Goal: Information Seeking & Learning: Learn about a topic

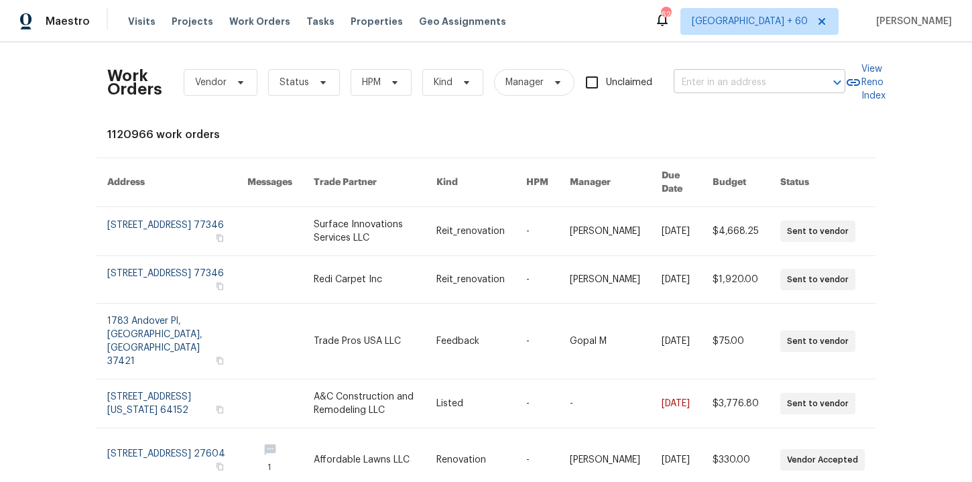
click at [716, 85] on input "text" at bounding box center [740, 82] width 134 height 21
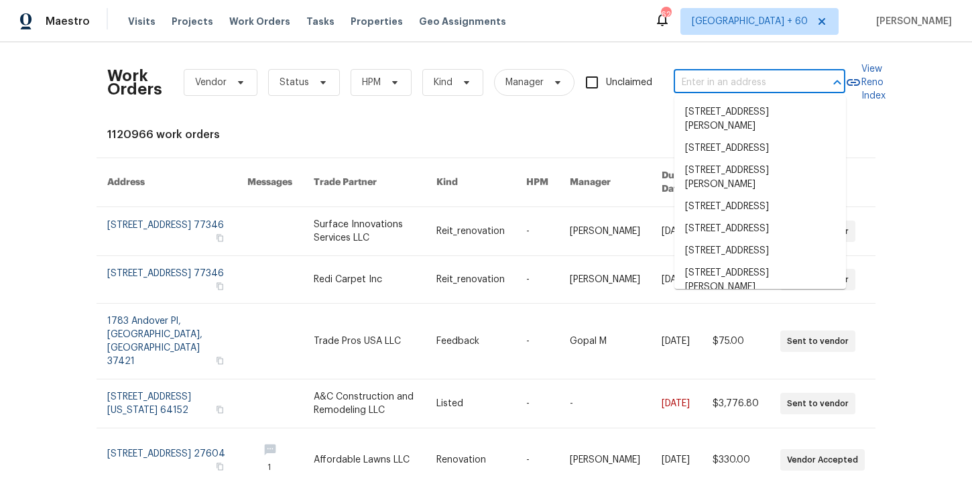
paste input "[STREET_ADDRESS]"
type input "[STREET_ADDRESS]"
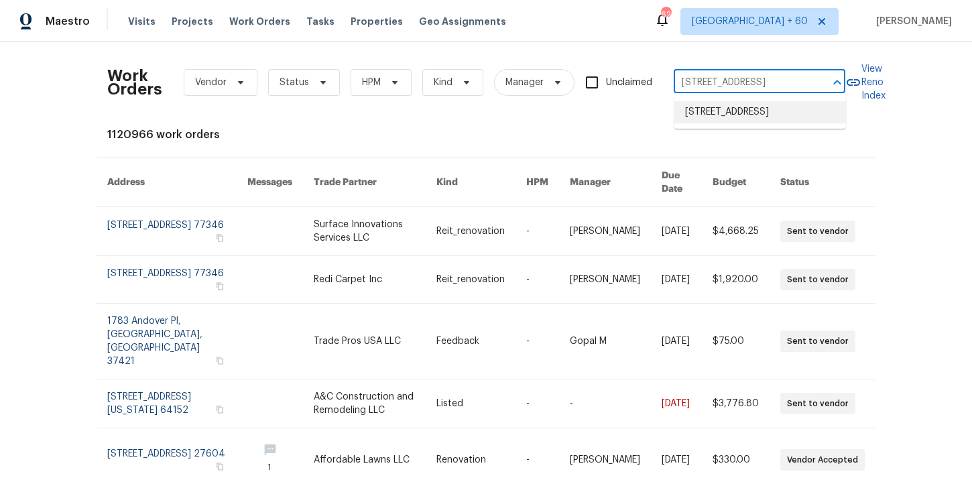
click at [734, 121] on li "[STREET_ADDRESS]" at bounding box center [760, 112] width 172 height 22
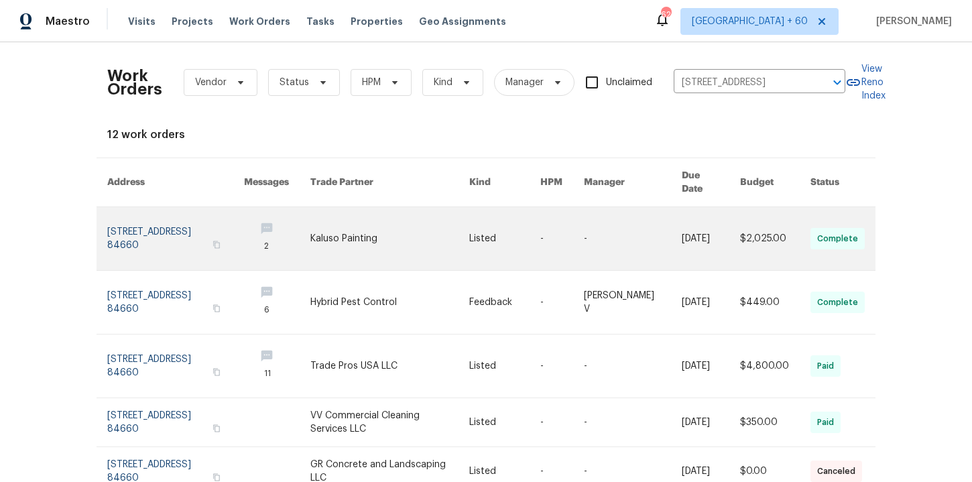
click at [155, 222] on link at bounding box center [175, 238] width 137 height 63
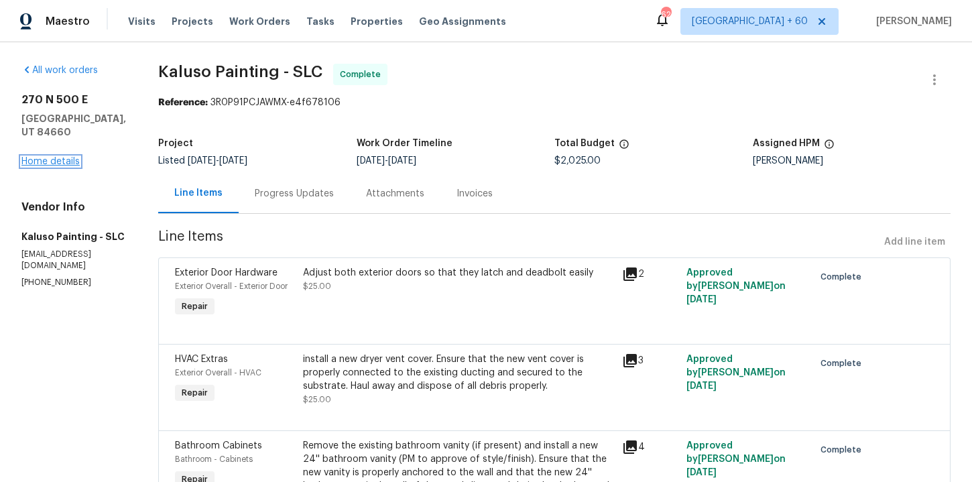
click at [64, 160] on link "Home details" at bounding box center [50, 161] width 58 height 9
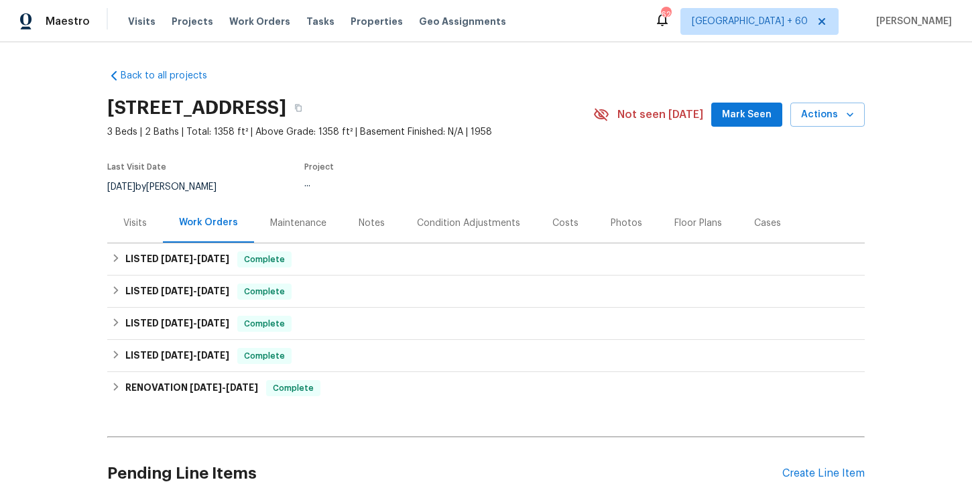
scroll to position [46, 0]
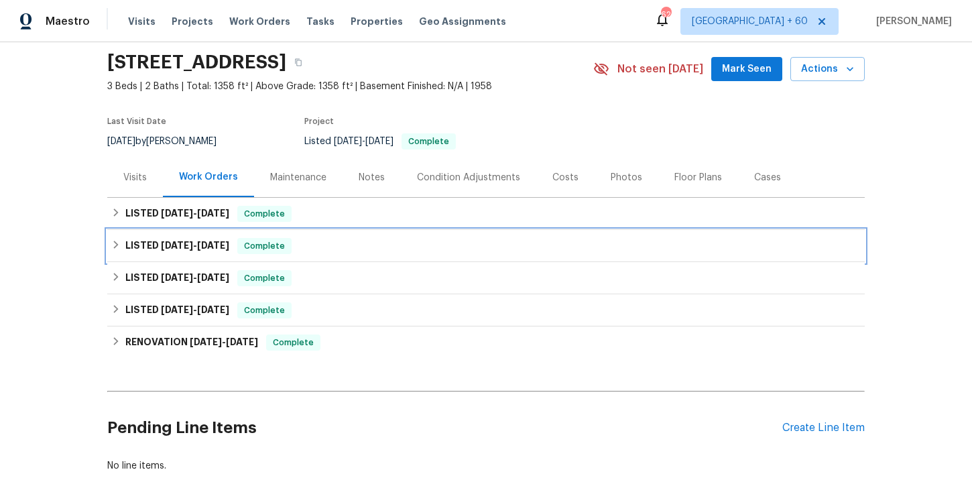
click at [333, 244] on div "LISTED [DATE] - [DATE] Complete" at bounding box center [485, 246] width 749 height 16
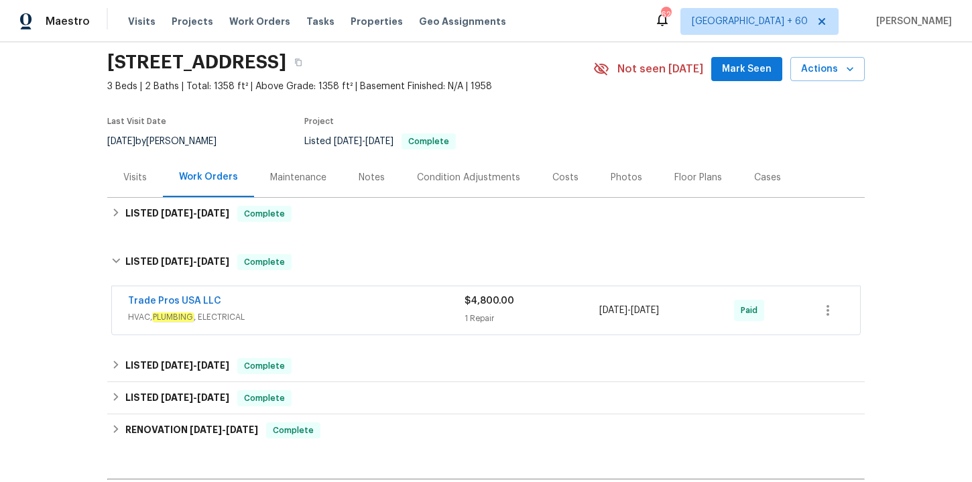
click at [348, 308] on div "Trade Pros USA LLC" at bounding box center [296, 302] width 336 height 16
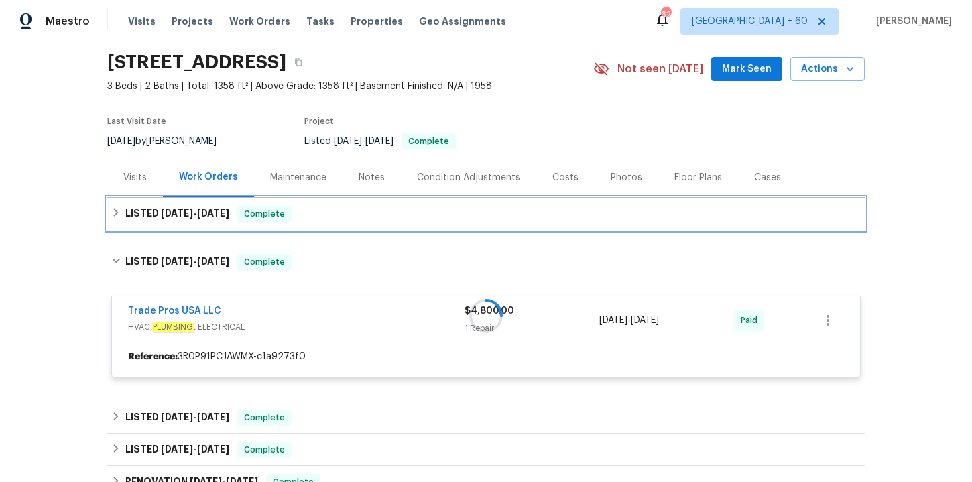
click at [327, 216] on div "LISTED 9/4/25 - 9/12/25 Complete" at bounding box center [485, 214] width 749 height 16
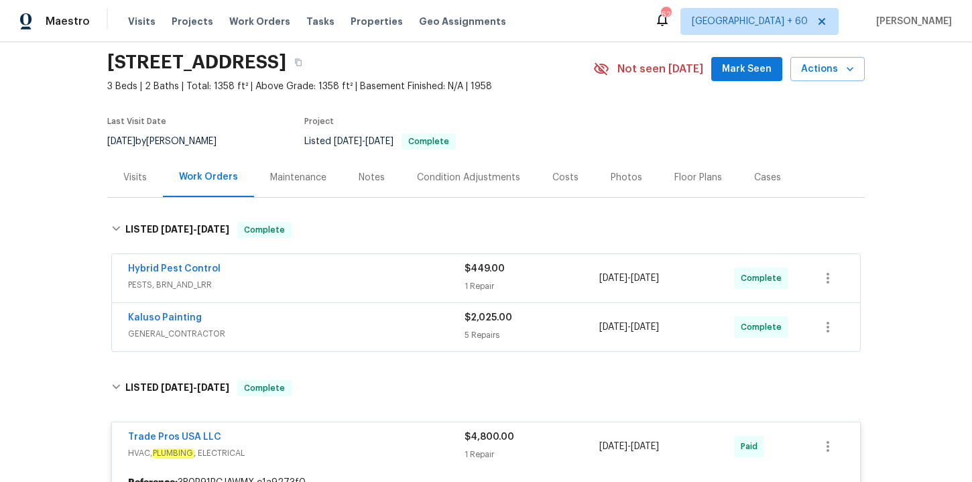
click at [348, 331] on span "GENERAL_CONTRACTOR" at bounding box center [296, 333] width 336 height 13
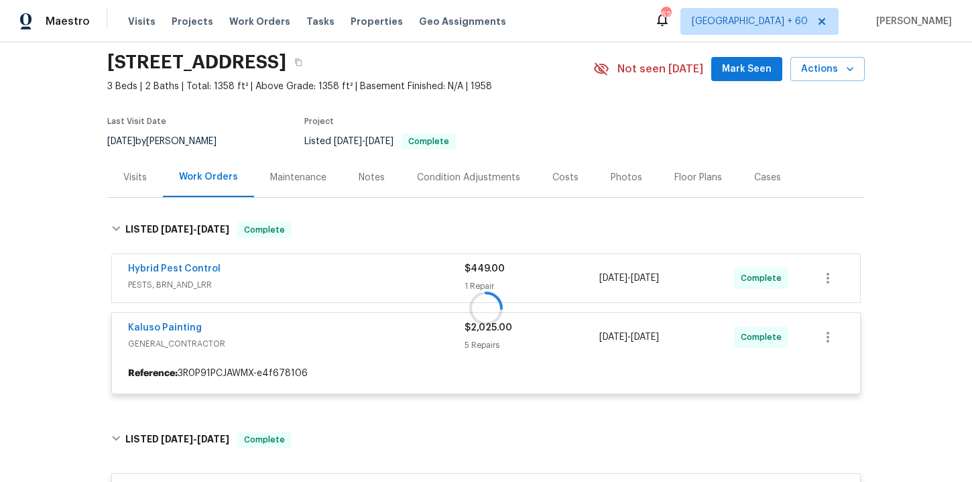
click at [340, 260] on div at bounding box center [485, 307] width 757 height 199
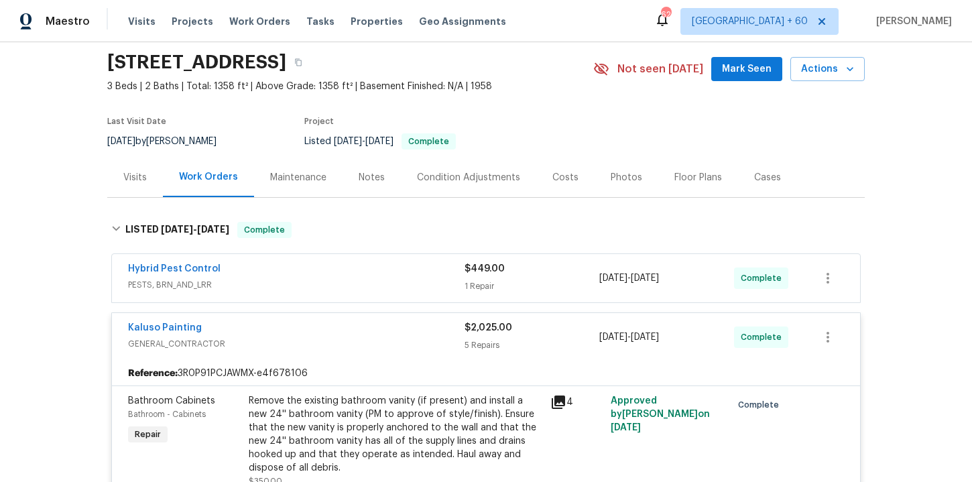
click at [350, 282] on span "PESTS, BRN_AND_LRR" at bounding box center [296, 284] width 336 height 13
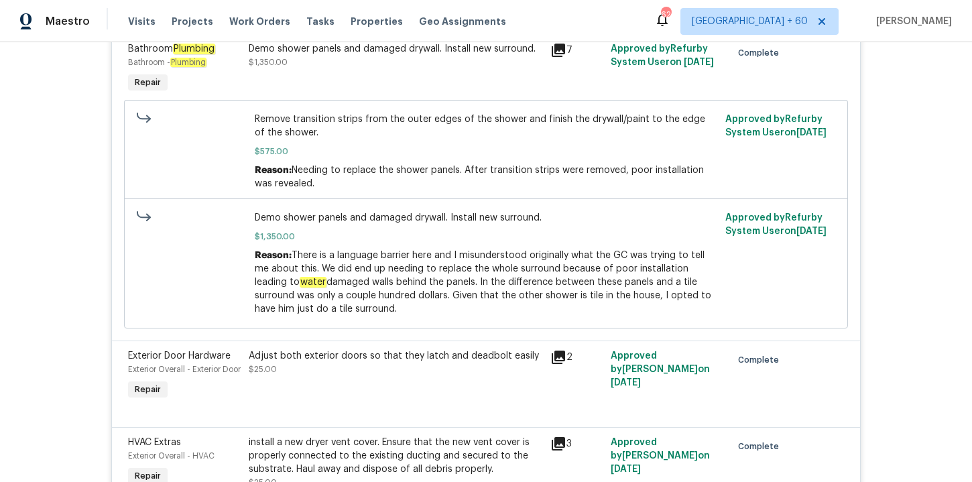
scroll to position [749, 0]
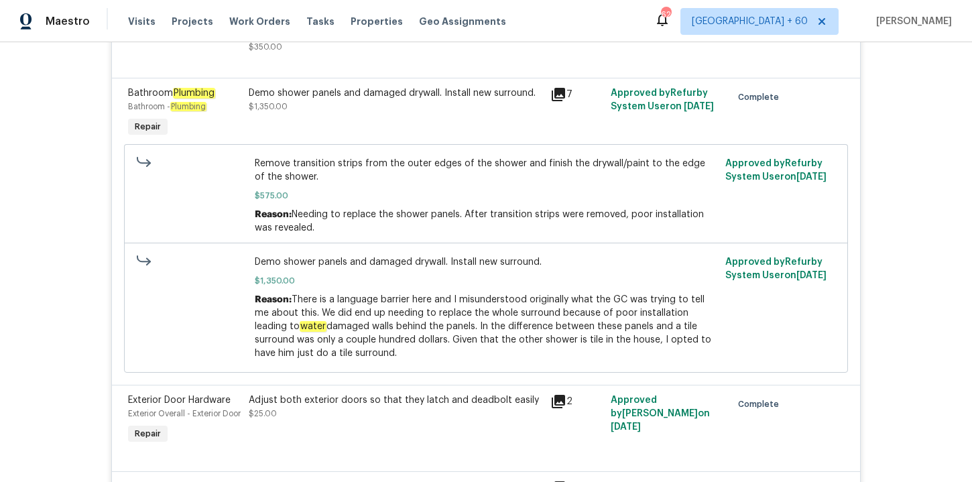
click at [436, 135] on div "Demo shower panels and damaged drywall. Install new surround. $1,350.00" at bounding box center [396, 113] width 302 height 62
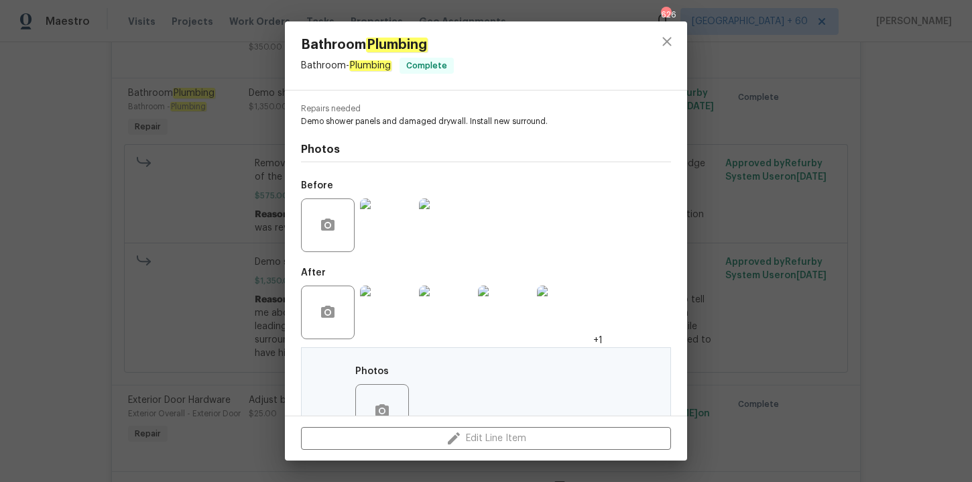
scroll to position [174, 0]
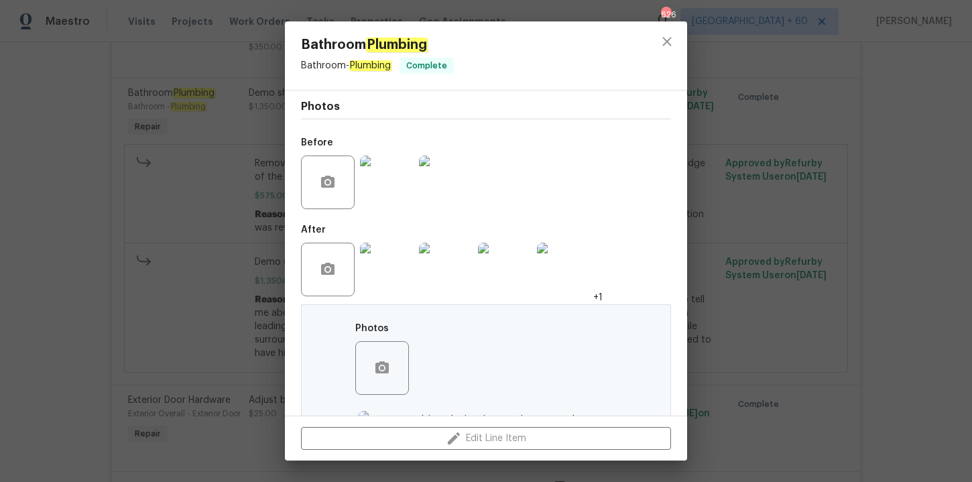
click at [393, 193] on img at bounding box center [387, 182] width 54 height 54
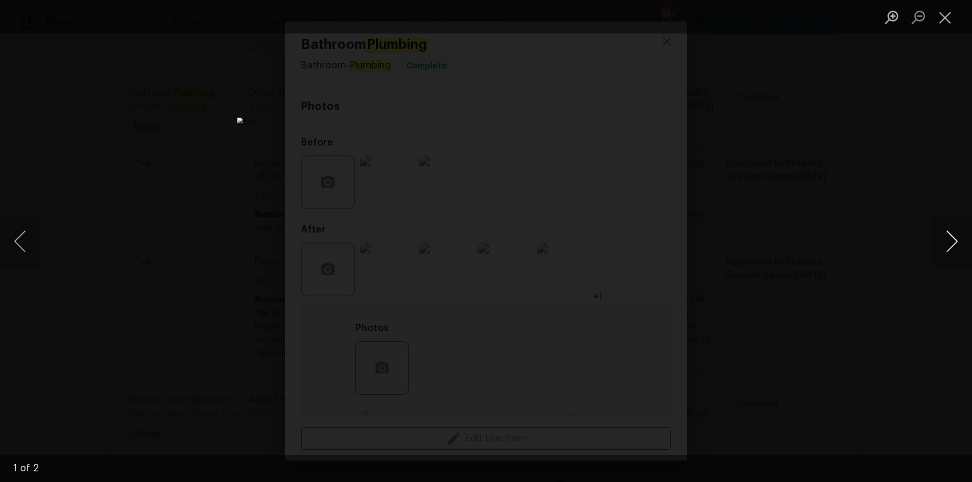
click at [952, 246] on button "Next image" at bounding box center [951, 241] width 40 height 54
click at [877, 149] on div "Lightbox" at bounding box center [486, 241] width 972 height 482
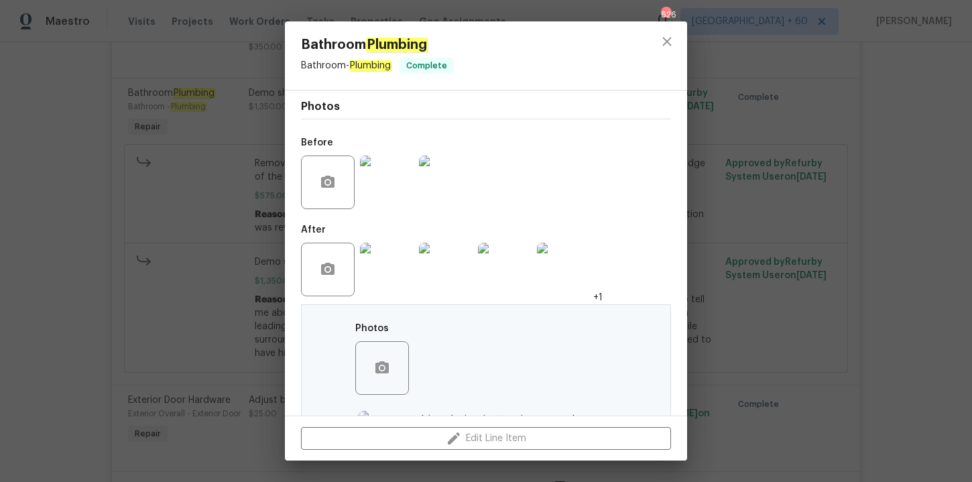
click at [795, 266] on div "Bathroom Plumbing Bathroom - Plumbing Complete Vendor Kaluso Painting Account C…" at bounding box center [486, 241] width 972 height 482
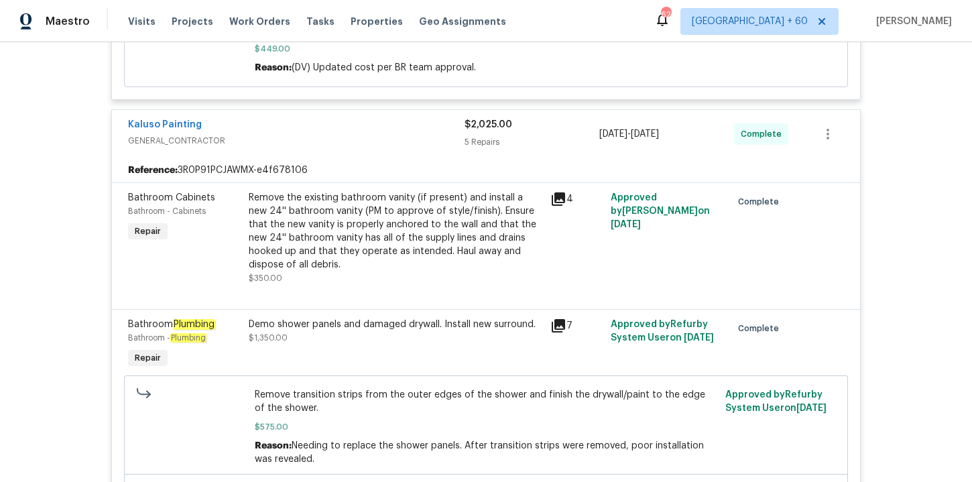
scroll to position [500, 0]
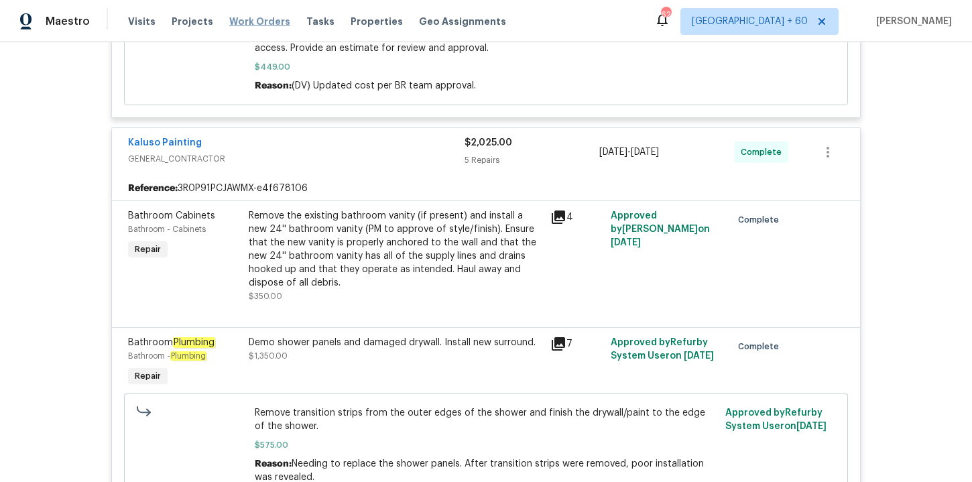
click at [264, 23] on span "Work Orders" at bounding box center [259, 21] width 61 height 13
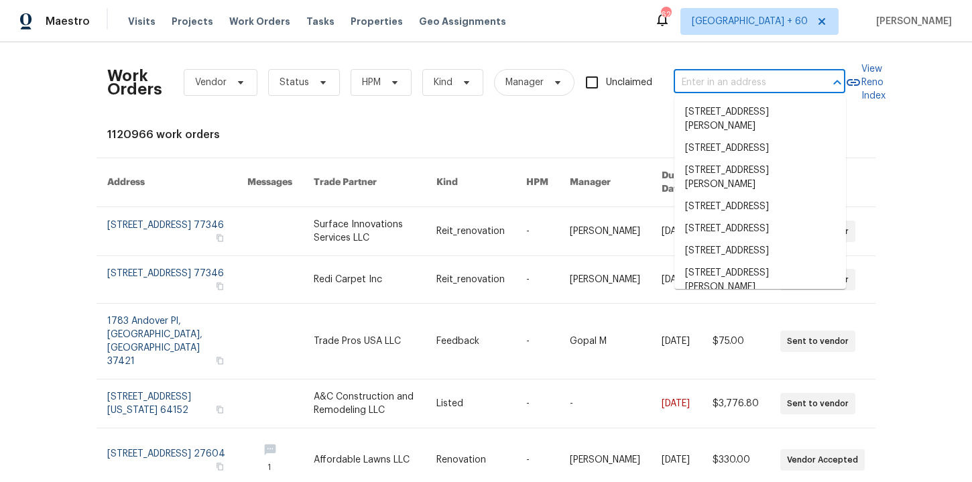
click at [704, 78] on input "text" at bounding box center [740, 82] width 134 height 21
paste input "605 Mitchell Ave Franklinton, NC 27525"
type input "605 Mitchell Ave Franklinton, NC 27525"
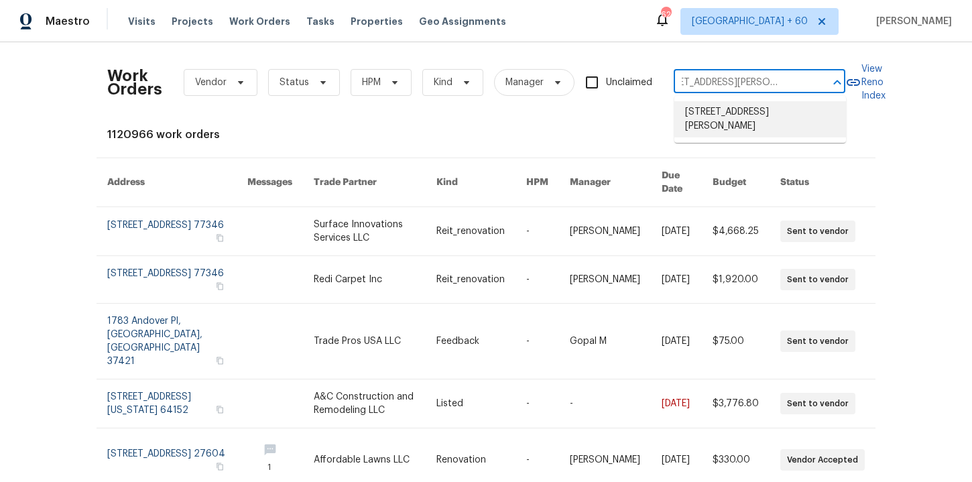
click at [741, 106] on li "605 Mitchell Ave, Franklinton, NC 27525" at bounding box center [760, 119] width 172 height 36
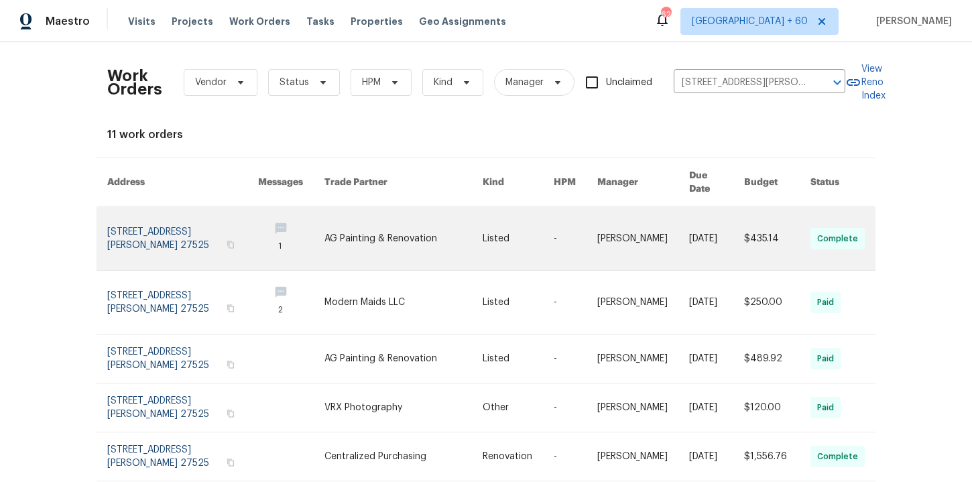
click at [147, 216] on link at bounding box center [182, 238] width 151 height 63
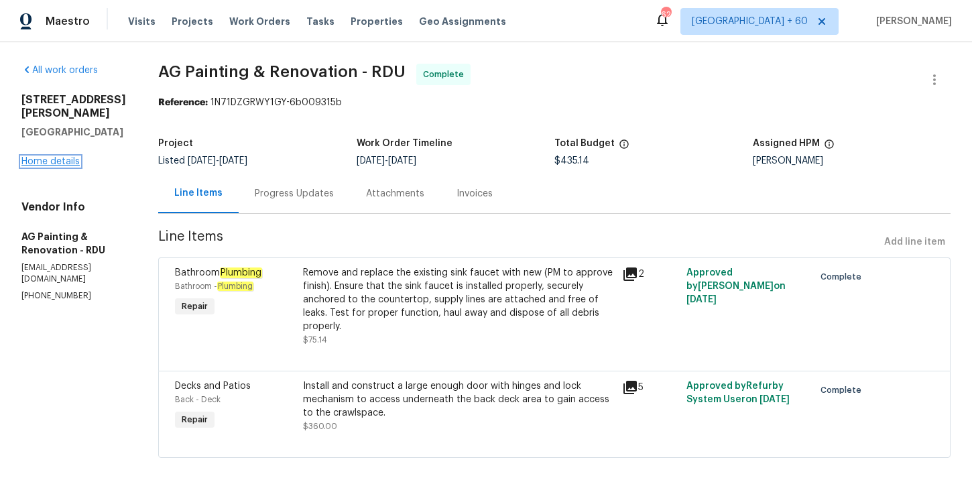
click at [48, 157] on link "Home details" at bounding box center [50, 161] width 58 height 9
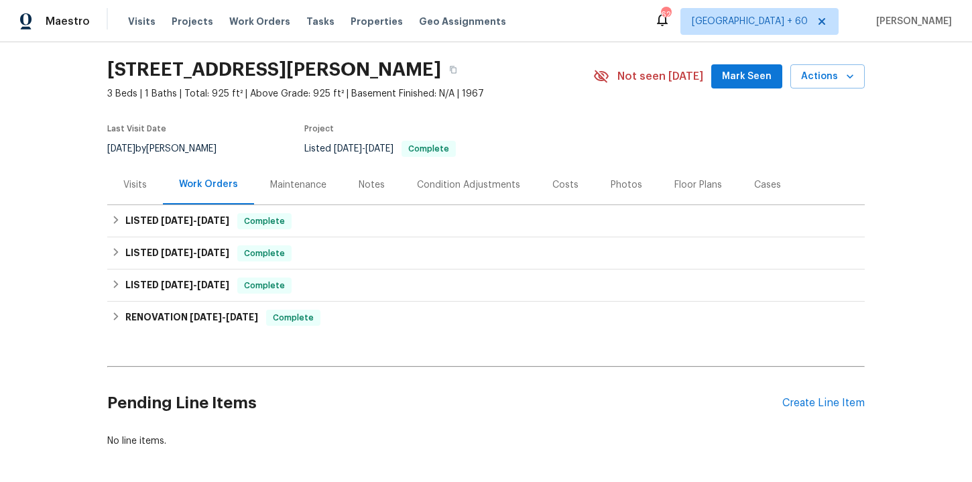
scroll to position [46, 0]
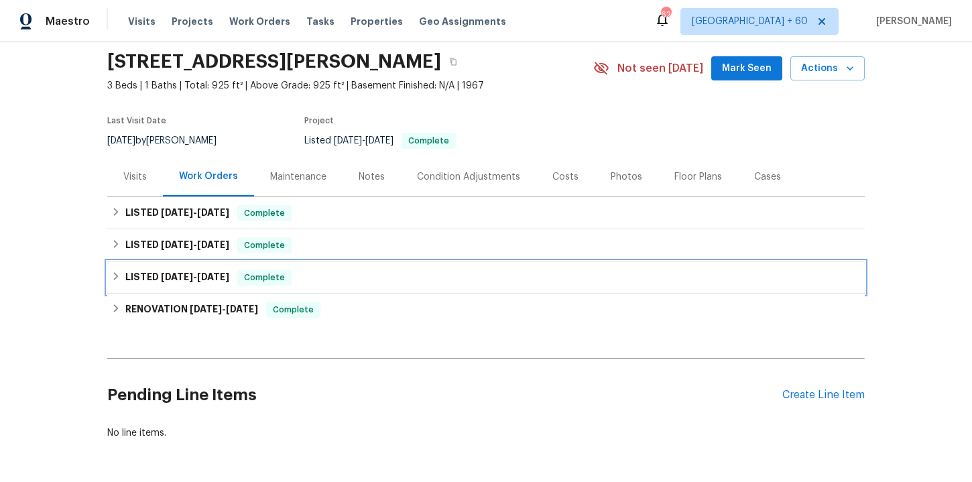
click at [327, 277] on div "LISTED 7/29/25 - 8/1/25 Complete" at bounding box center [485, 277] width 749 height 16
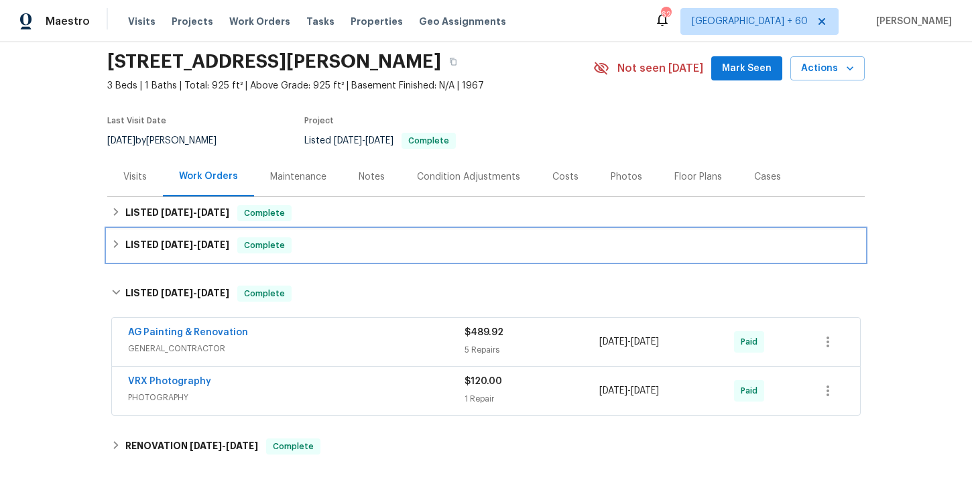
click at [324, 242] on div "LISTED 8/19/25 - 8/21/25 Complete" at bounding box center [485, 245] width 749 height 16
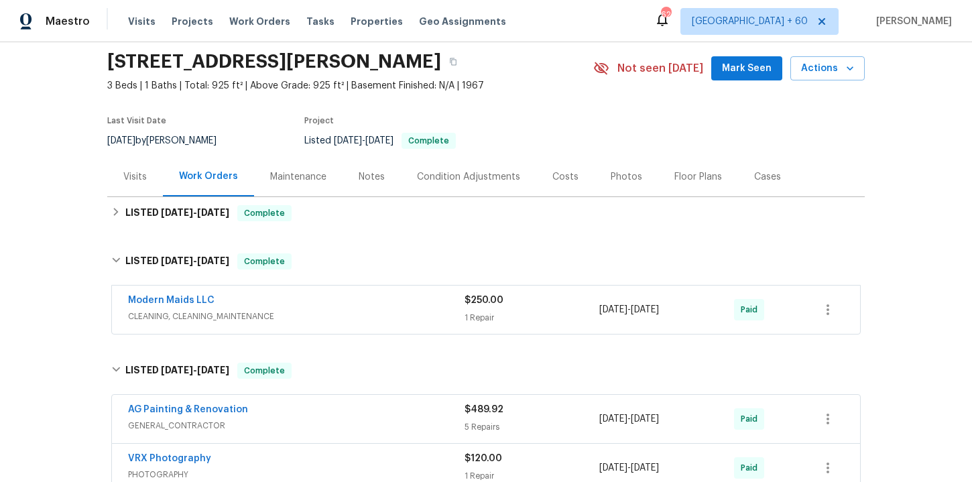
click at [330, 321] on span "CLEANING, CLEANING_MAINTENANCE" at bounding box center [296, 316] width 336 height 13
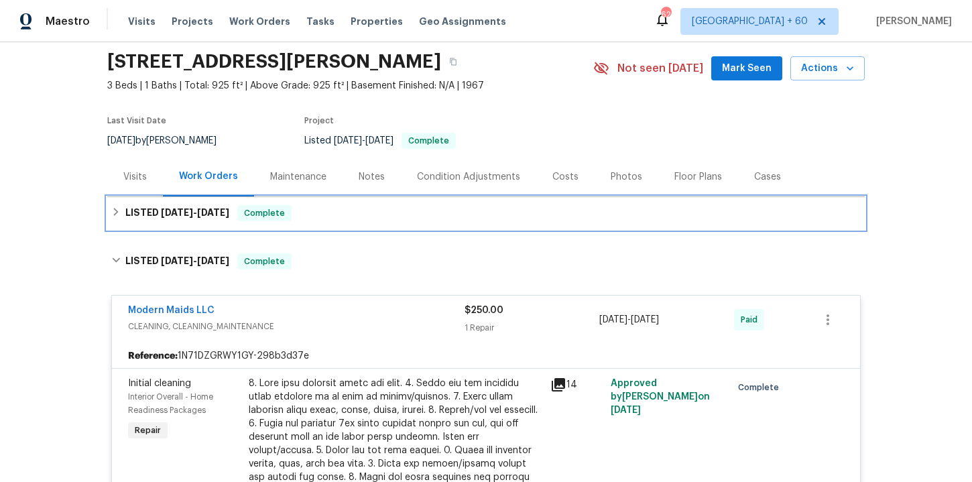
click at [334, 208] on div "LISTED 9/15/25 - 9/19/25 Complete" at bounding box center [485, 213] width 749 height 16
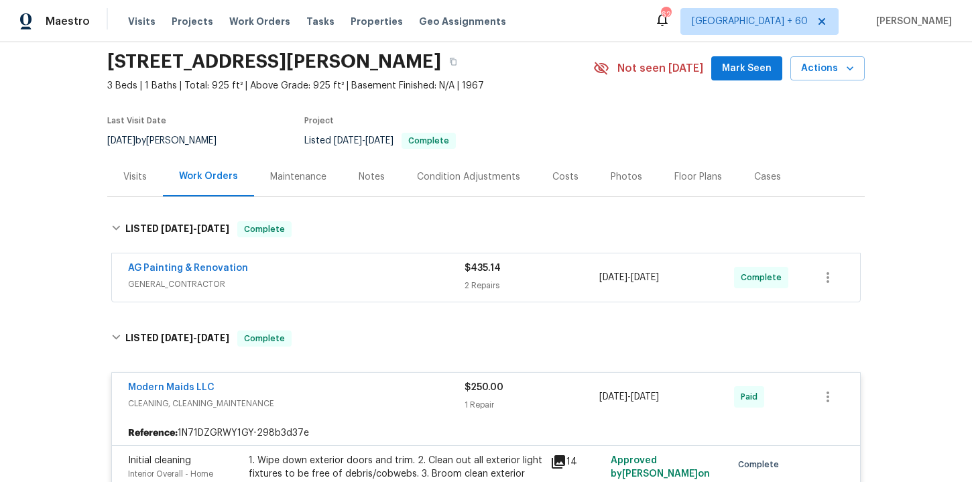
click at [343, 267] on div "AG Painting & Renovation" at bounding box center [296, 269] width 336 height 16
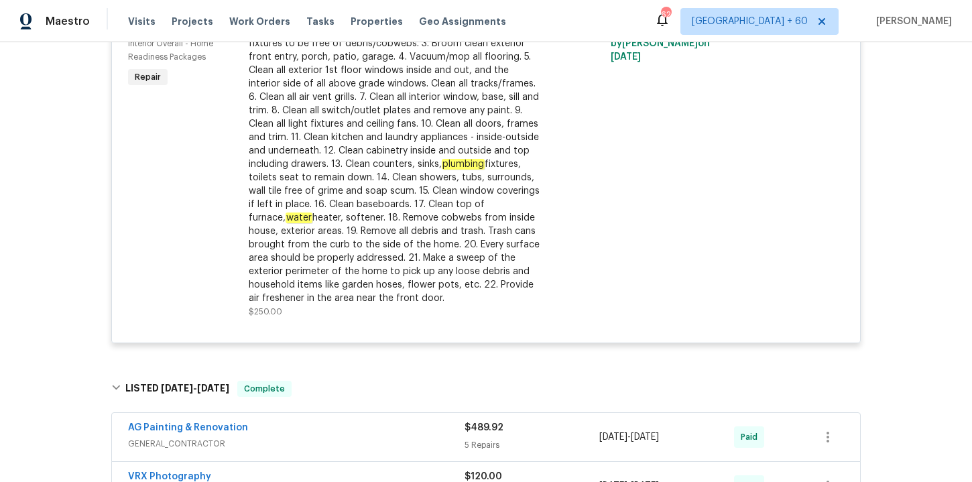
scroll to position [957, 0]
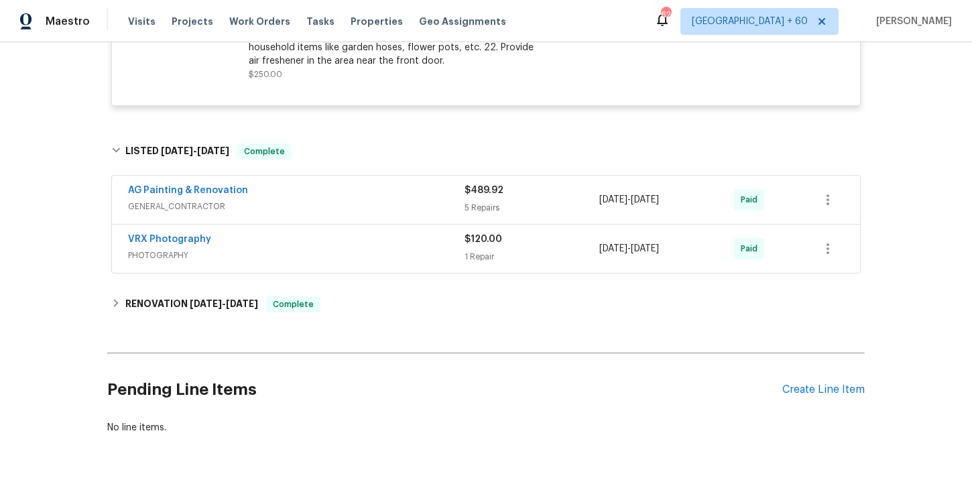
click at [338, 253] on span "PHOTOGRAPHY" at bounding box center [296, 255] width 336 height 13
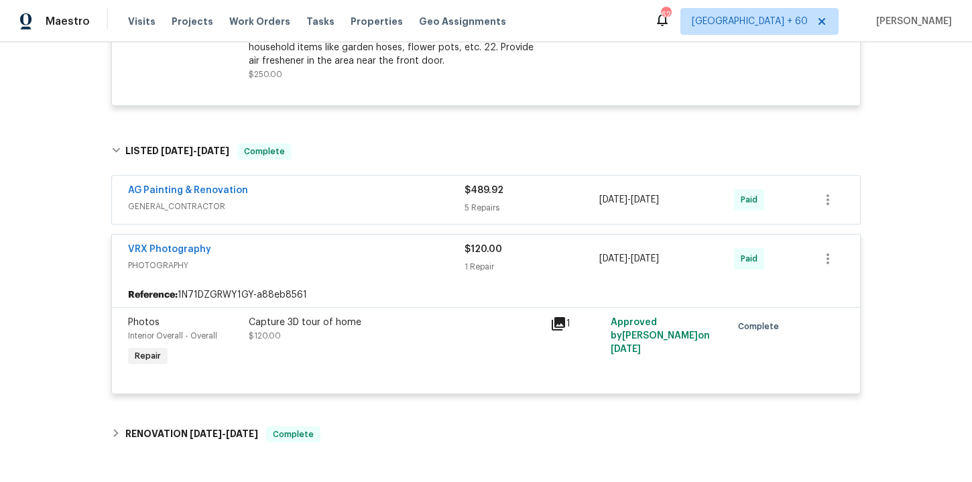
click at [338, 197] on div "AG Painting & Renovation" at bounding box center [296, 192] width 336 height 16
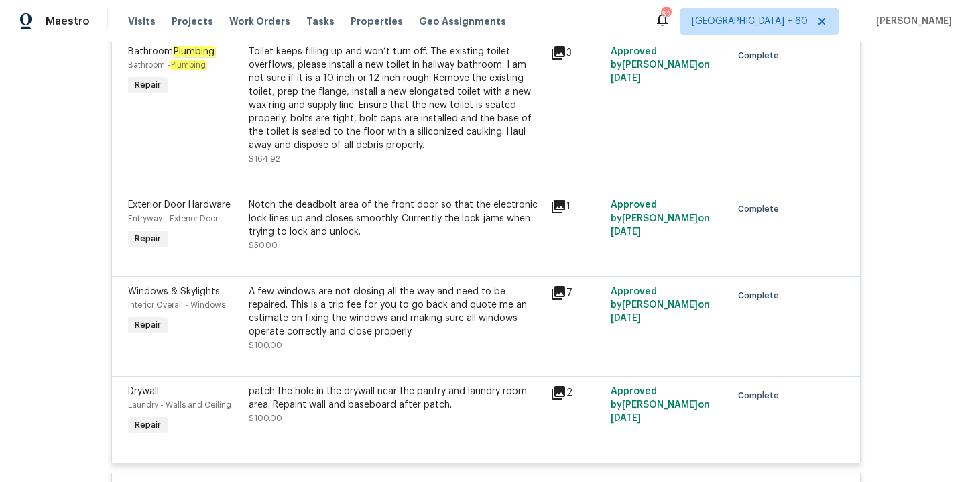
scroll to position [1535, 0]
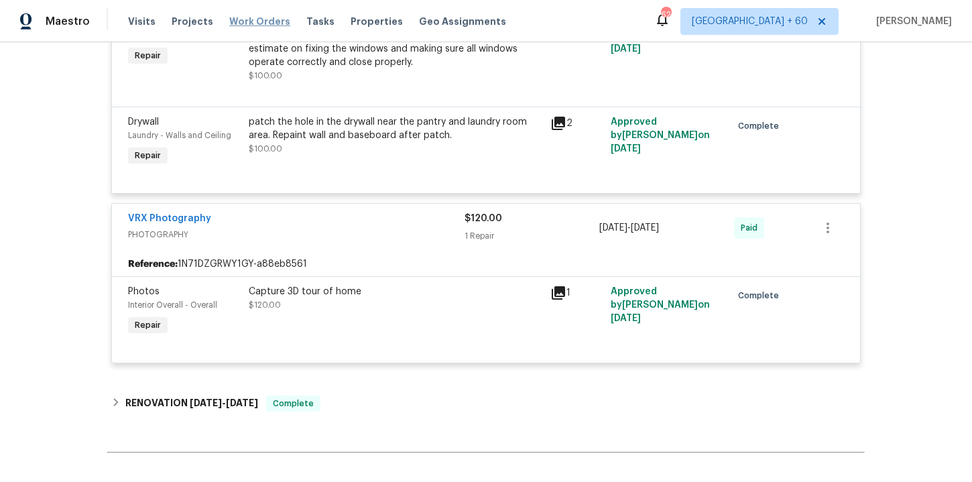
click at [229, 16] on span "Work Orders" at bounding box center [259, 21] width 61 height 13
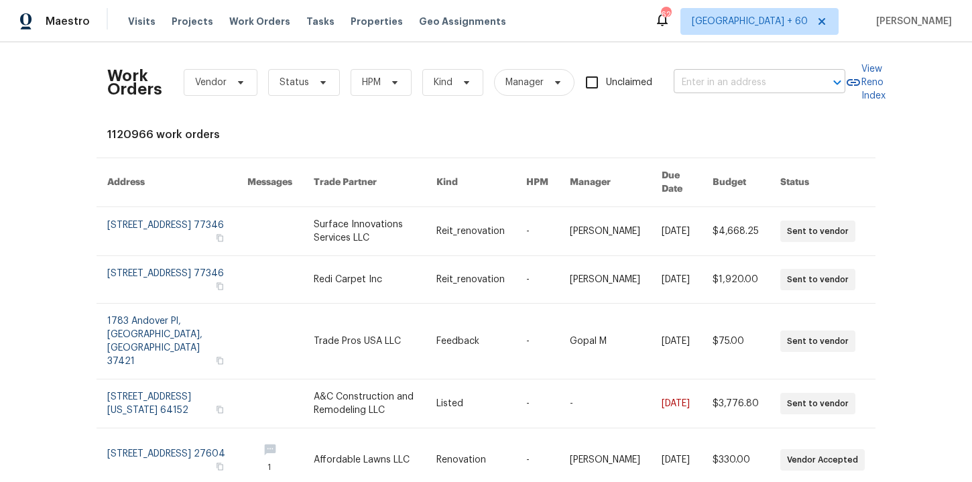
click at [729, 88] on input "text" at bounding box center [740, 82] width 134 height 21
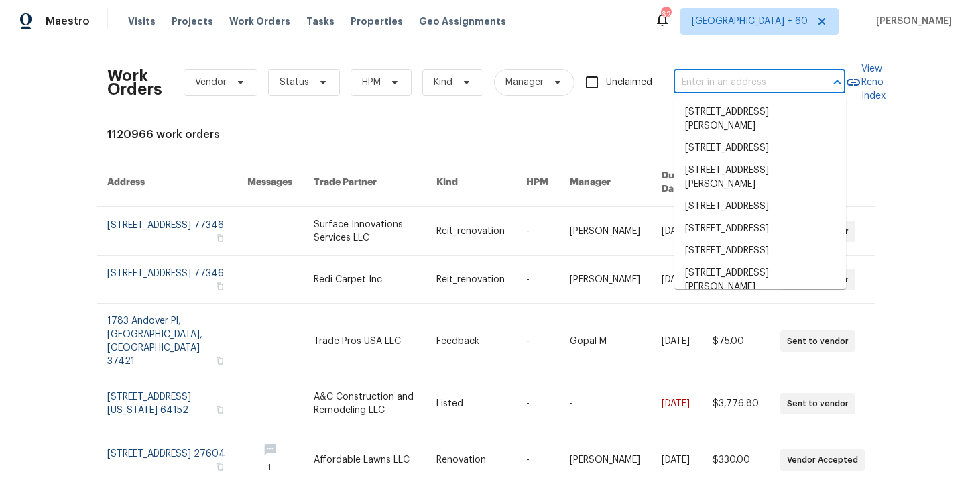
paste input "2220 Valley Edge Dr Raleigh true 103, NC 27614"
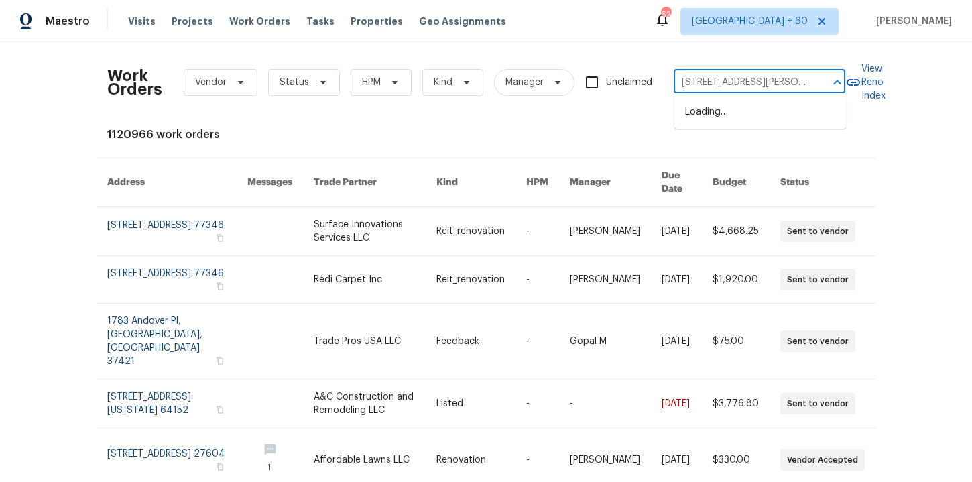
type input "2220 Valley Edge Dr Raleig"
click at [729, 119] on li "2220 Valley Edge Dr Unit 103, Raleigh, NC 27614" at bounding box center [760, 112] width 172 height 22
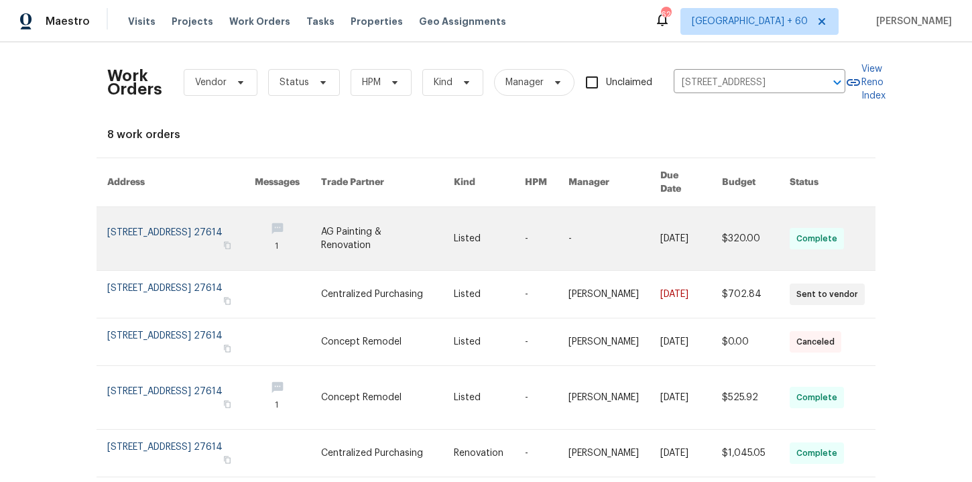
click at [202, 224] on link at bounding box center [180, 238] width 147 height 63
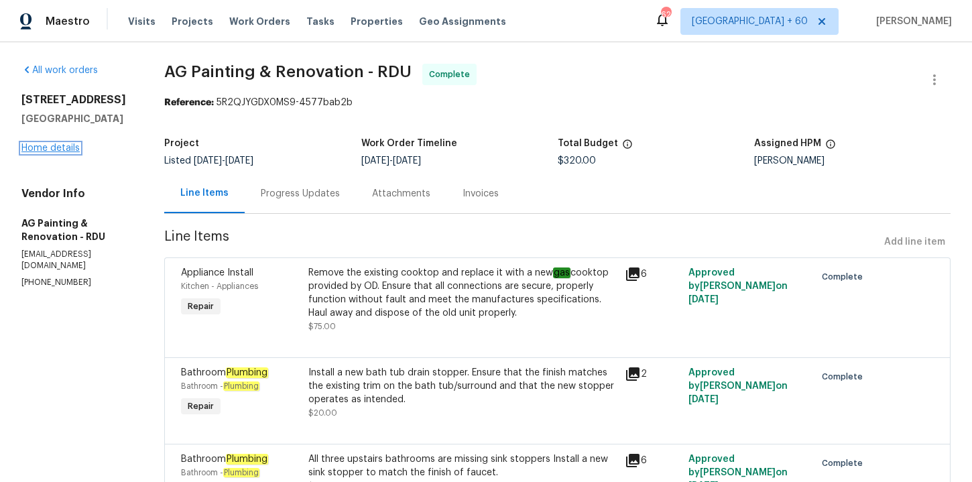
click at [64, 153] on link "Home details" at bounding box center [50, 147] width 58 height 9
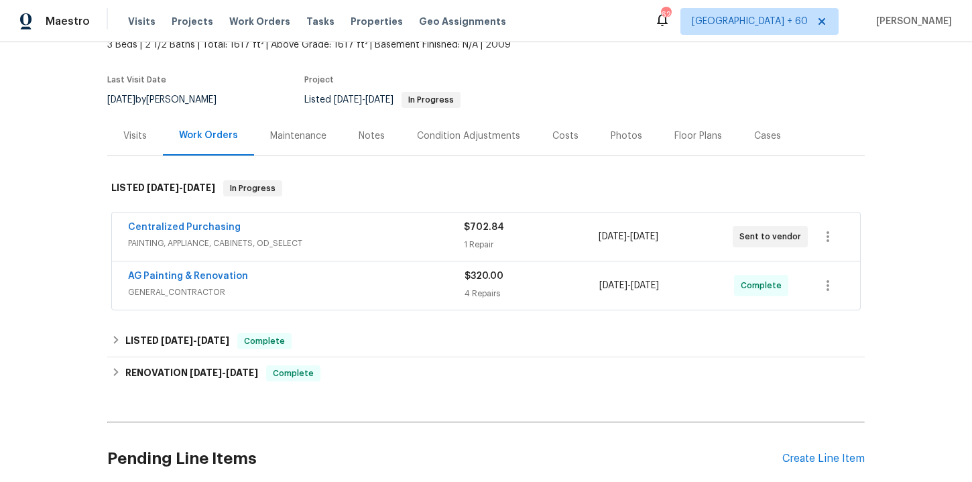
scroll to position [92, 0]
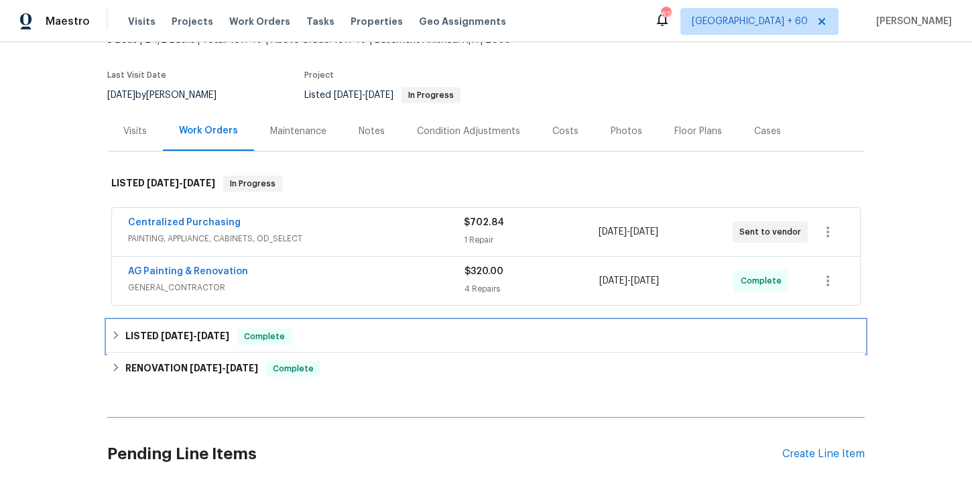
click at [319, 344] on div "LISTED 9/2/25 - 9/5/25 Complete" at bounding box center [485, 336] width 757 height 32
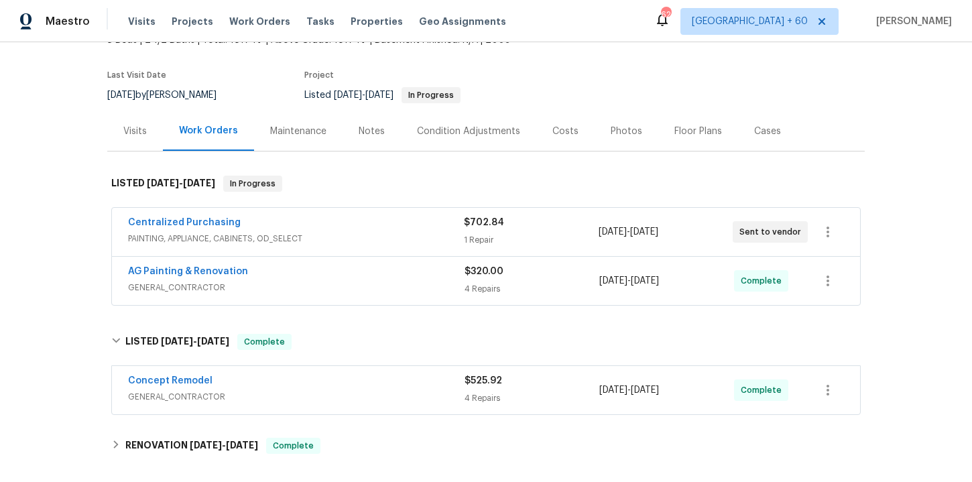
click at [348, 401] on span "GENERAL_CONTRACTOR" at bounding box center [296, 396] width 336 height 13
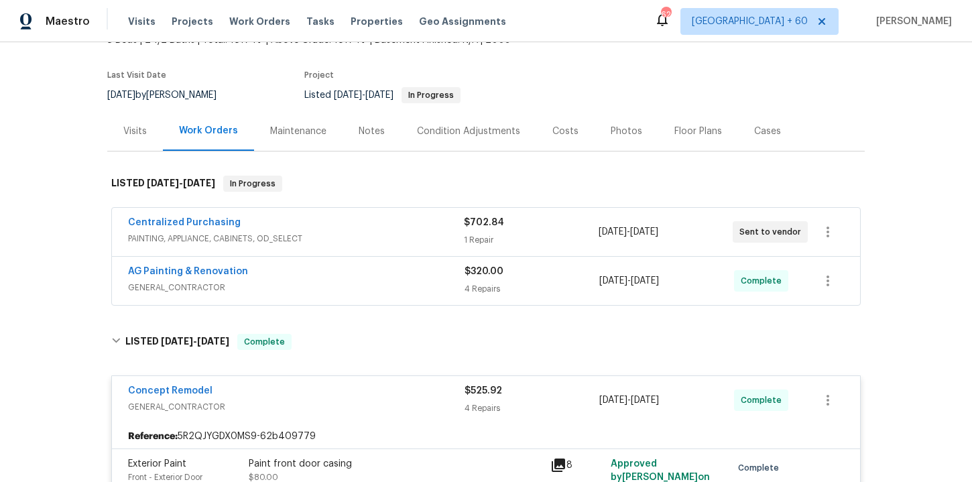
click at [349, 267] on div "AG Painting & Renovation" at bounding box center [296, 273] width 336 height 16
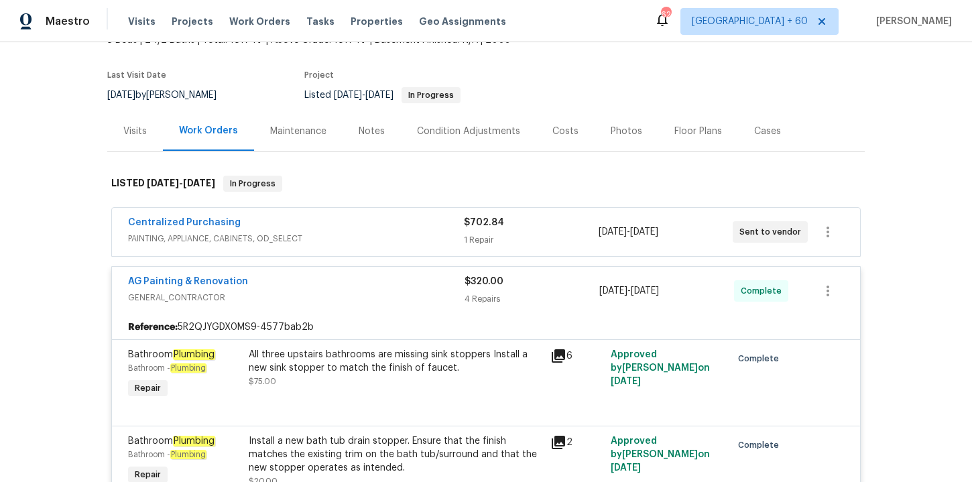
click at [336, 225] on div "Centralized Purchasing" at bounding box center [296, 224] width 336 height 16
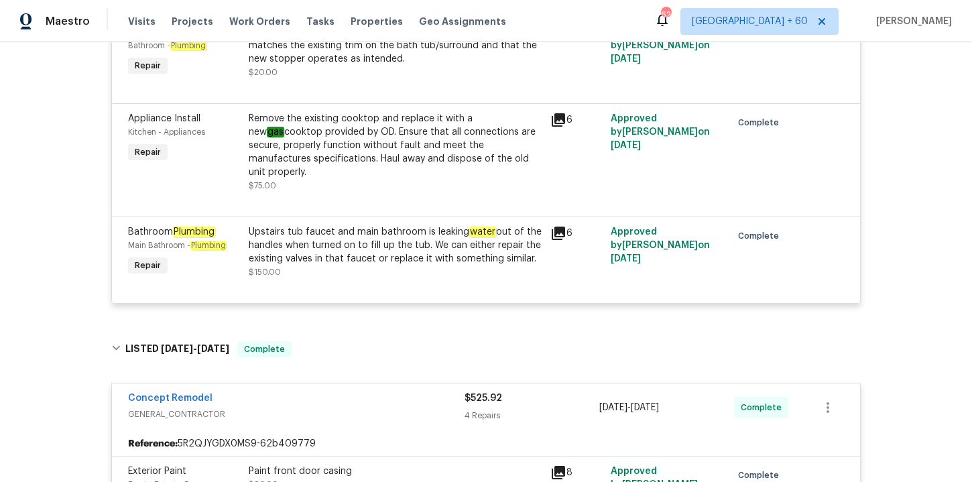
scroll to position [519, 0]
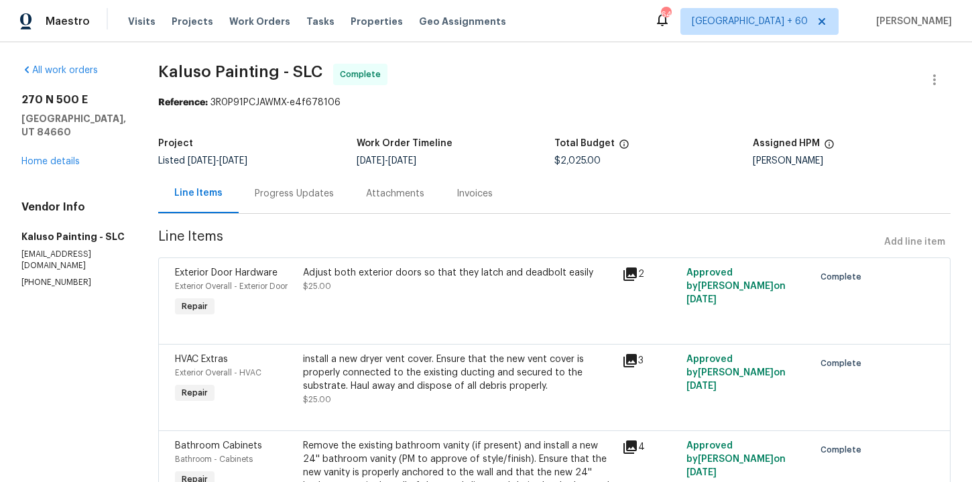
click at [306, 200] on div "Progress Updates" at bounding box center [294, 194] width 111 height 40
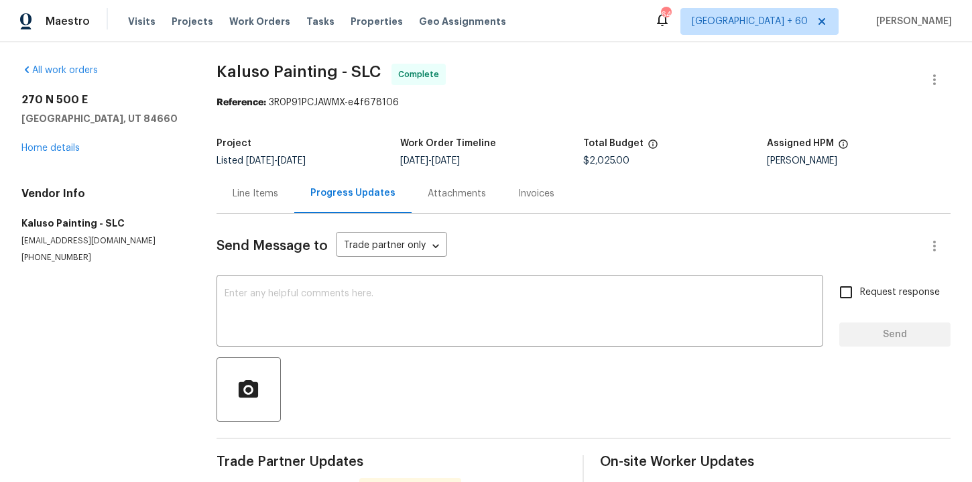
click at [529, 184] on div "Invoices" at bounding box center [536, 194] width 68 height 40
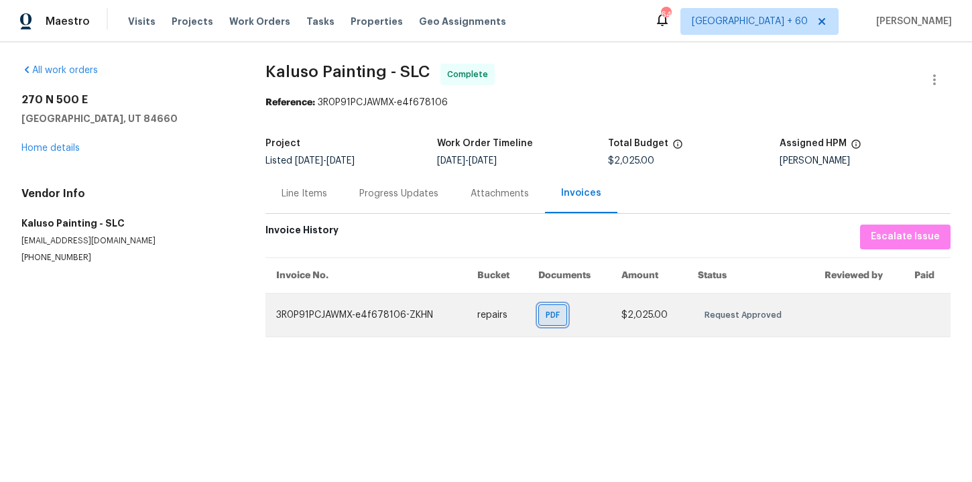
click at [551, 304] on div "PDF" at bounding box center [552, 314] width 29 height 21
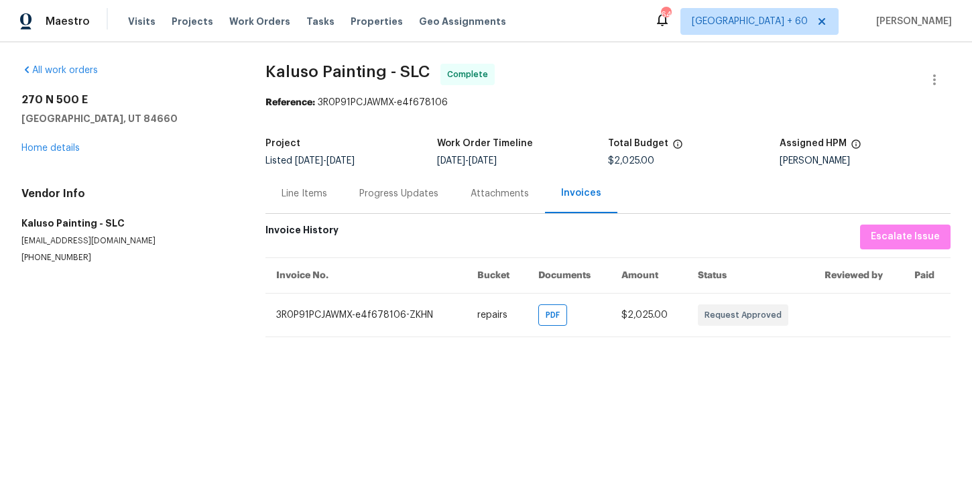
click at [308, 197] on div "Line Items" at bounding box center [304, 193] width 46 height 13
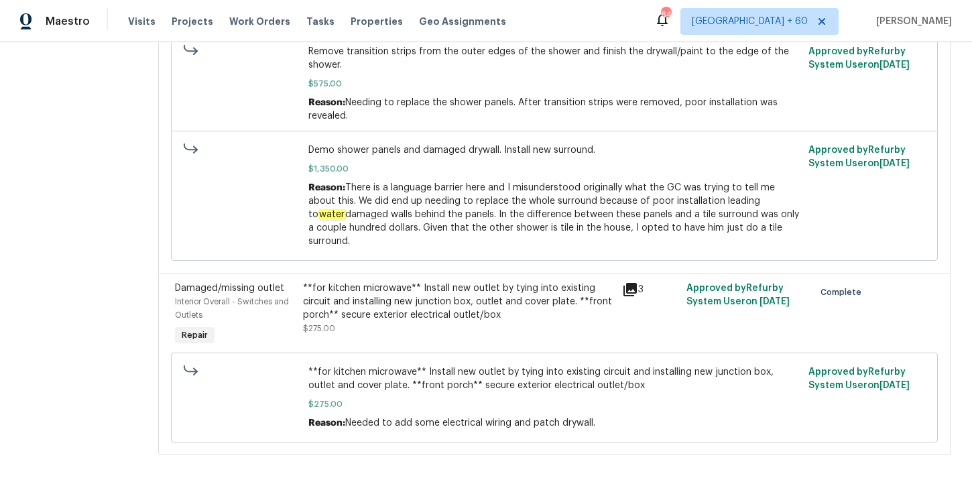
scroll to position [436, 0]
